Goal: Information Seeking & Learning: Learn about a topic

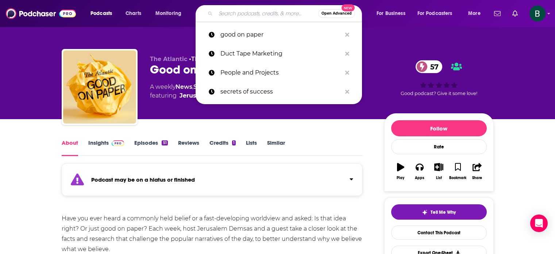
click at [236, 14] on input "Search podcasts, credits, & more..." at bounding box center [267, 14] width 103 height 12
type input "[PERSON_NAME]"
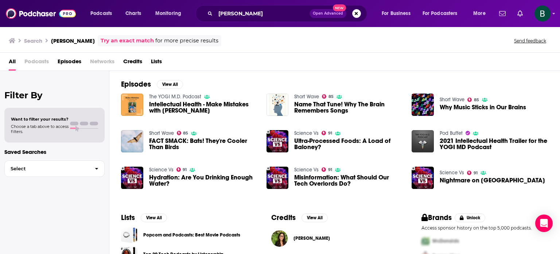
click at [311, 237] on span "[PERSON_NAME]" at bounding box center [312, 238] width 36 height 6
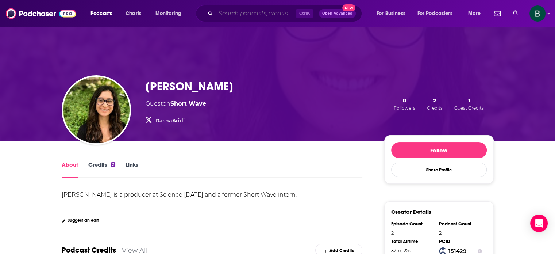
click at [269, 15] on input "Search podcasts, credits, & more..." at bounding box center [256, 14] width 80 height 12
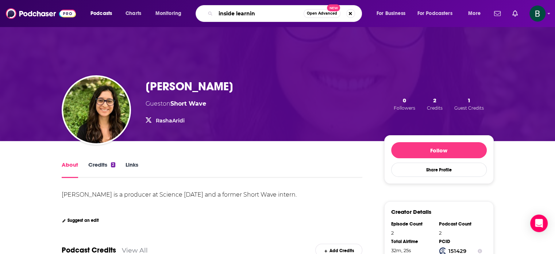
type input "inside learning"
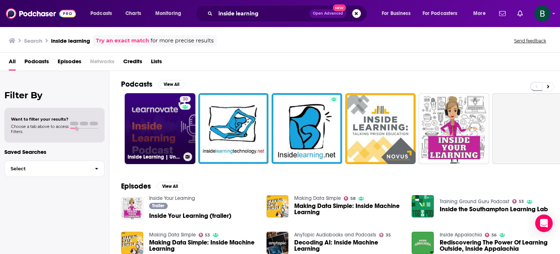
click at [152, 119] on link "30 Inside Learning | Unlocking human potential" at bounding box center [160, 128] width 71 height 71
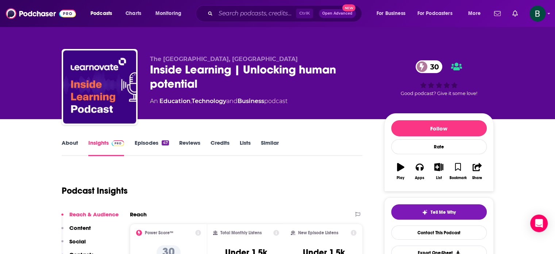
click at [68, 141] on link "About" at bounding box center [70, 147] width 16 height 17
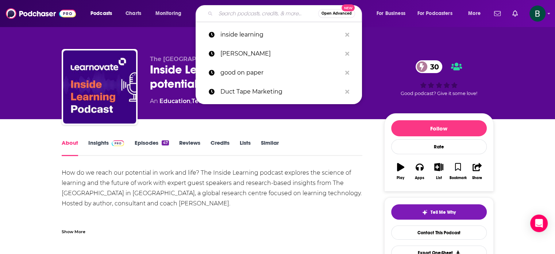
click at [237, 16] on input "Search podcasts, credits, & more..." at bounding box center [267, 14] width 103 height 12
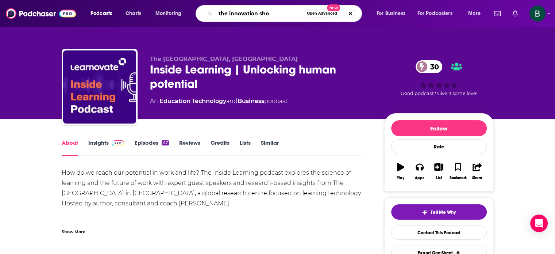
type input "the innovation show"
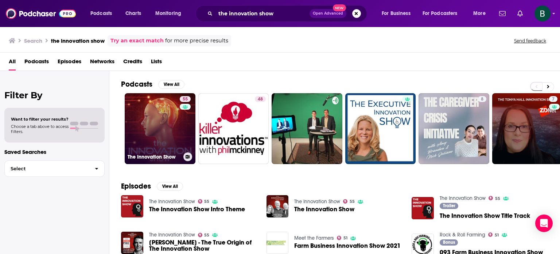
click at [159, 124] on link "55 The Innovation Show" at bounding box center [160, 128] width 71 height 71
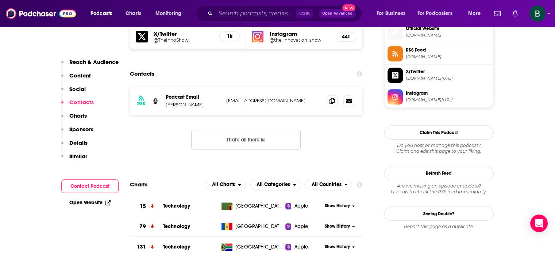
scroll to position [669, 0]
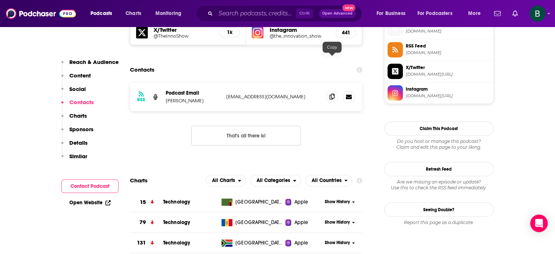
click at [332, 93] on icon at bounding box center [331, 96] width 5 height 6
click at [247, 8] on input "Search podcasts, credits, & more..." at bounding box center [256, 14] width 80 height 12
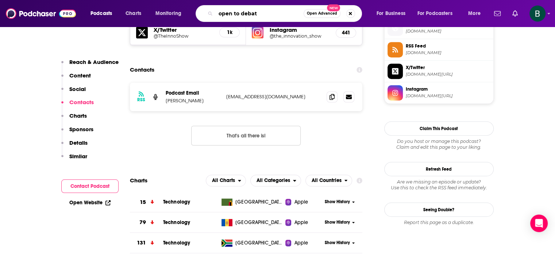
type input "open to debate"
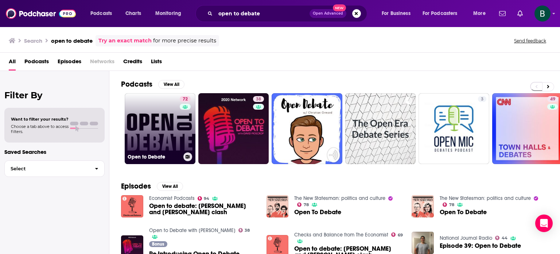
click at [157, 110] on link "72 Open to Debate" at bounding box center [160, 128] width 71 height 71
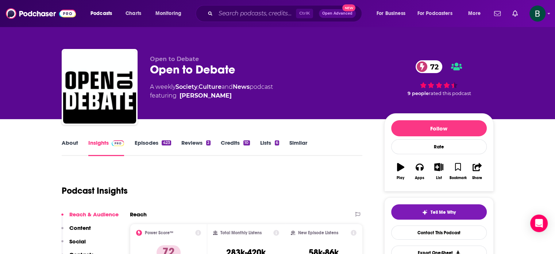
click at [75, 144] on link "About" at bounding box center [70, 147] width 16 height 17
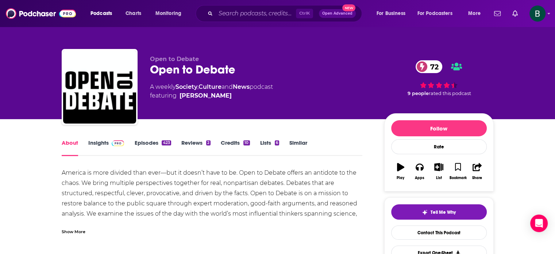
click at [79, 229] on div "Show More" at bounding box center [74, 230] width 24 height 7
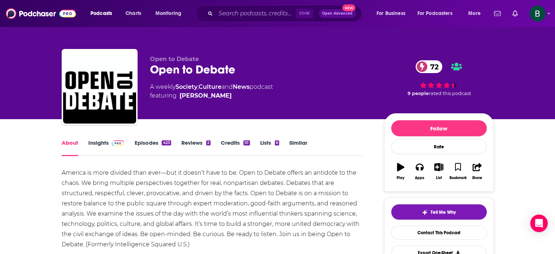
click at [99, 143] on link "Insights" at bounding box center [106, 147] width 36 height 17
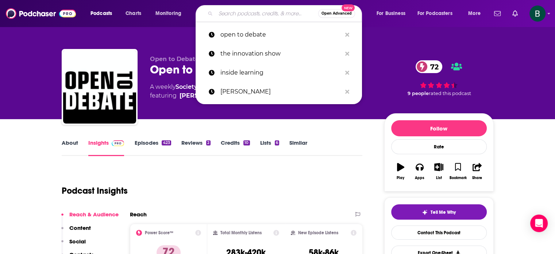
click at [233, 8] on input "Search podcasts, credits, & more..." at bounding box center [267, 14] width 103 height 12
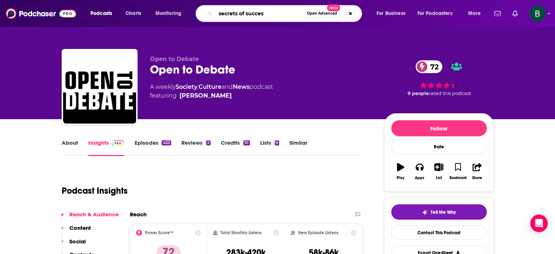
type input "secrets of success"
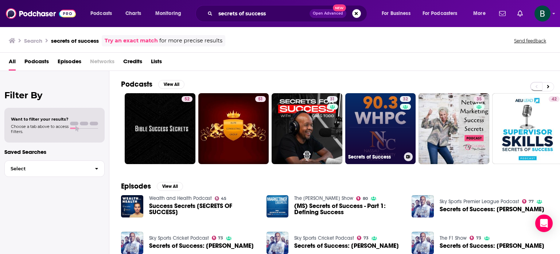
click at [403, 132] on div "32" at bounding box center [406, 124] width 13 height 56
